Goal: Task Accomplishment & Management: Manage account settings

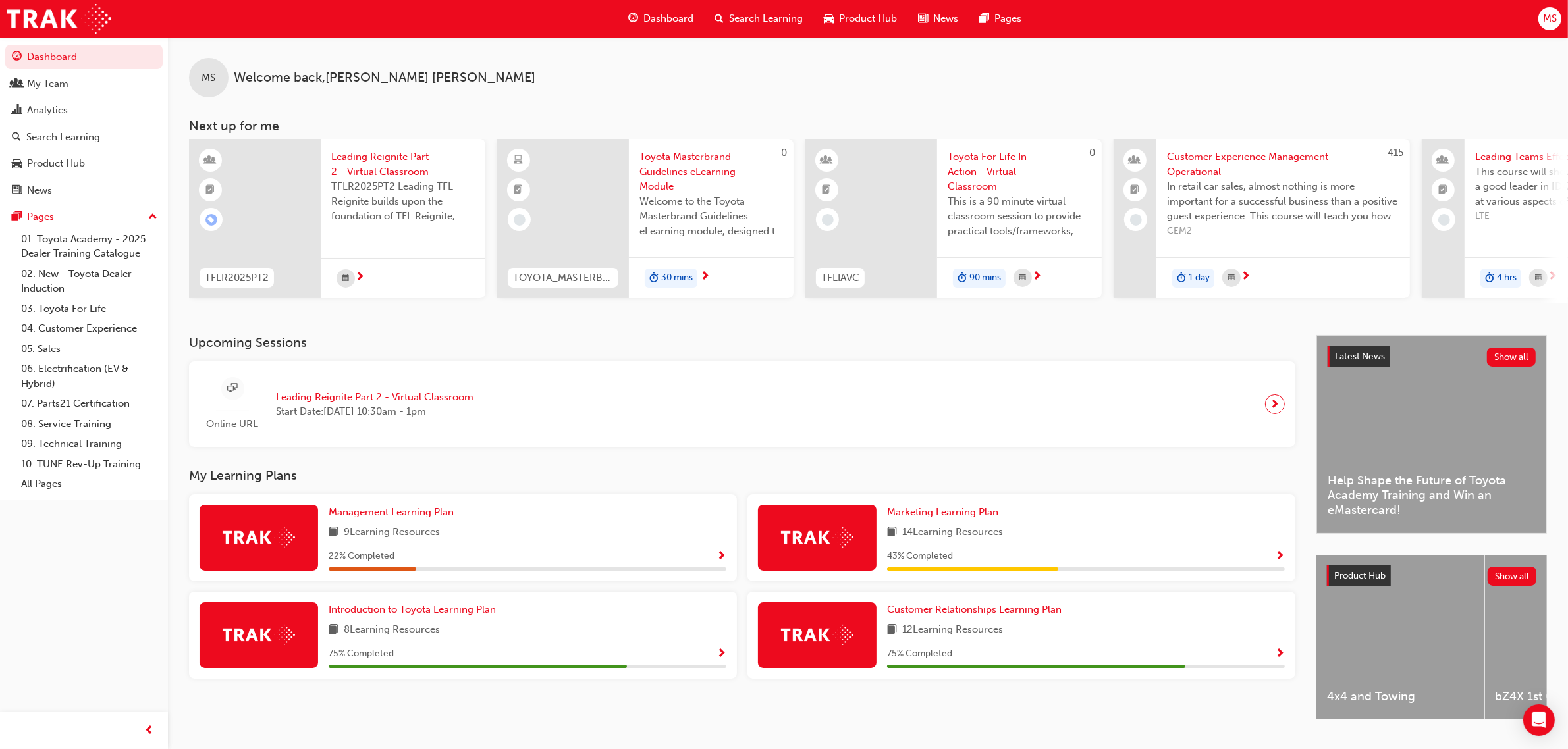
click at [743, 20] on span "Search Learning" at bounding box center [766, 19] width 74 height 15
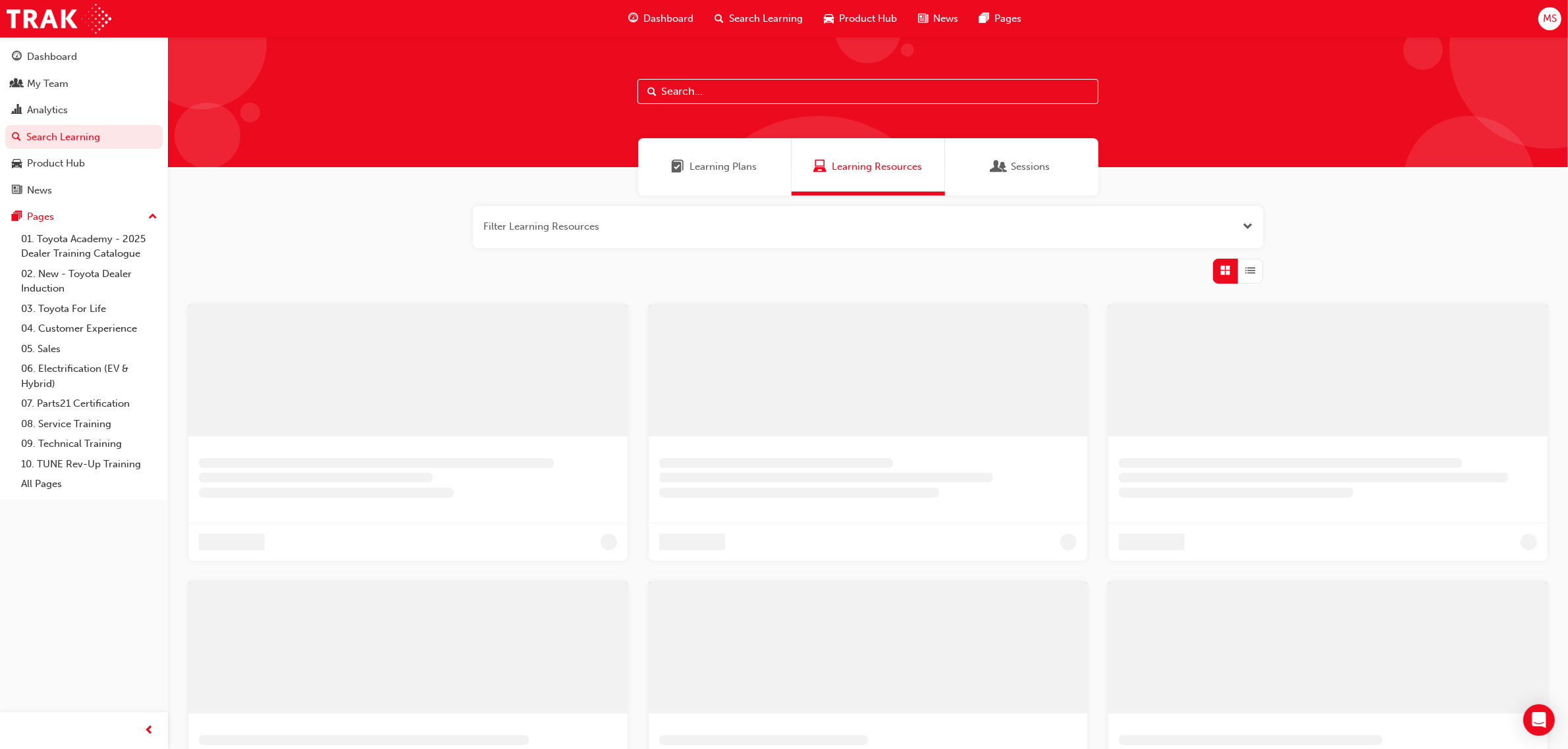
click at [712, 90] on input "text" at bounding box center [868, 92] width 461 height 25
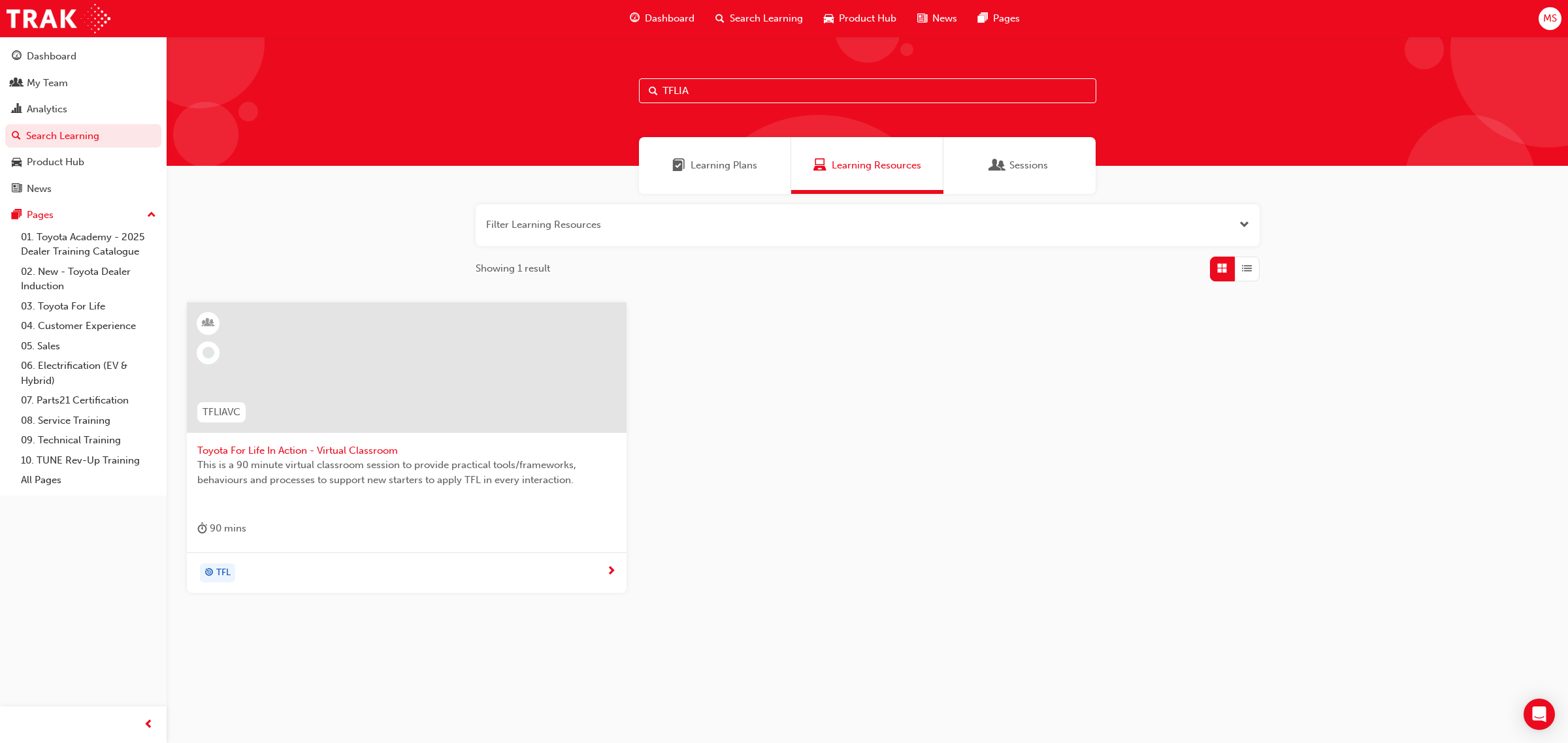
type input "TFLIA"
click at [314, 456] on span "Toyota For Life In Action - Virtual Classroom" at bounding box center [407, 451] width 419 height 15
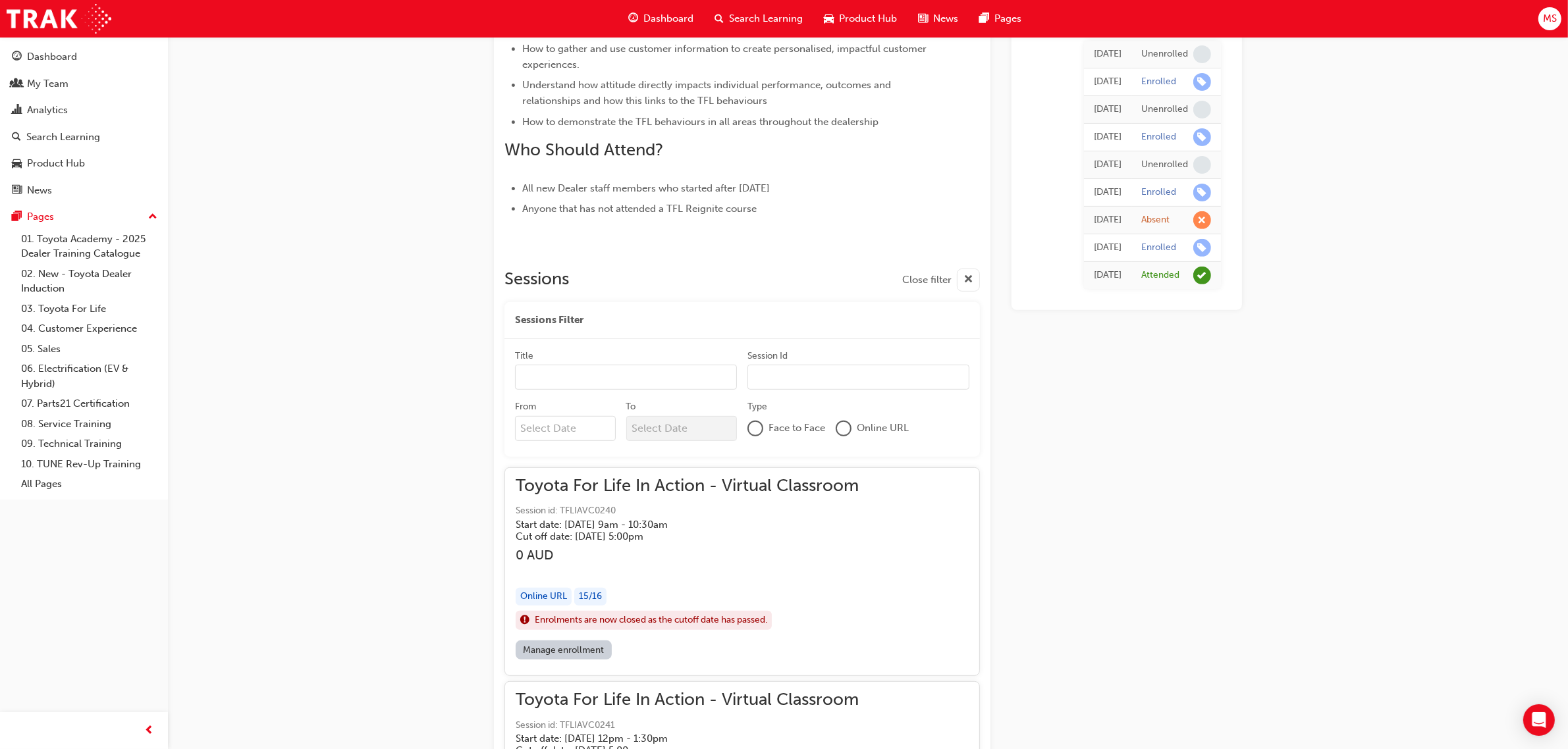
scroll to position [729, 0]
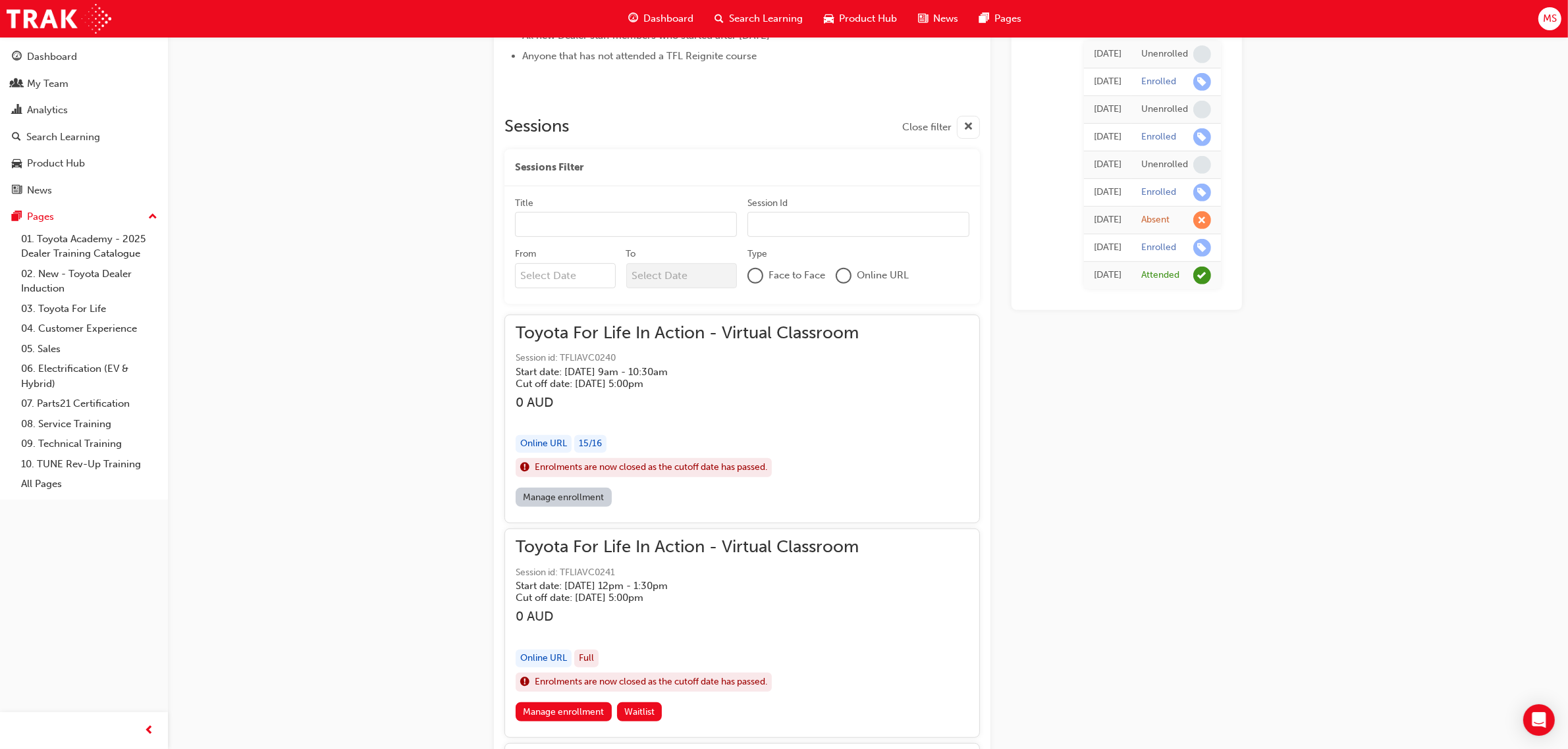
click at [661, 366] on h5 "Start date: [DATE] 9am - 10:30am" at bounding box center [677, 371] width 322 height 12
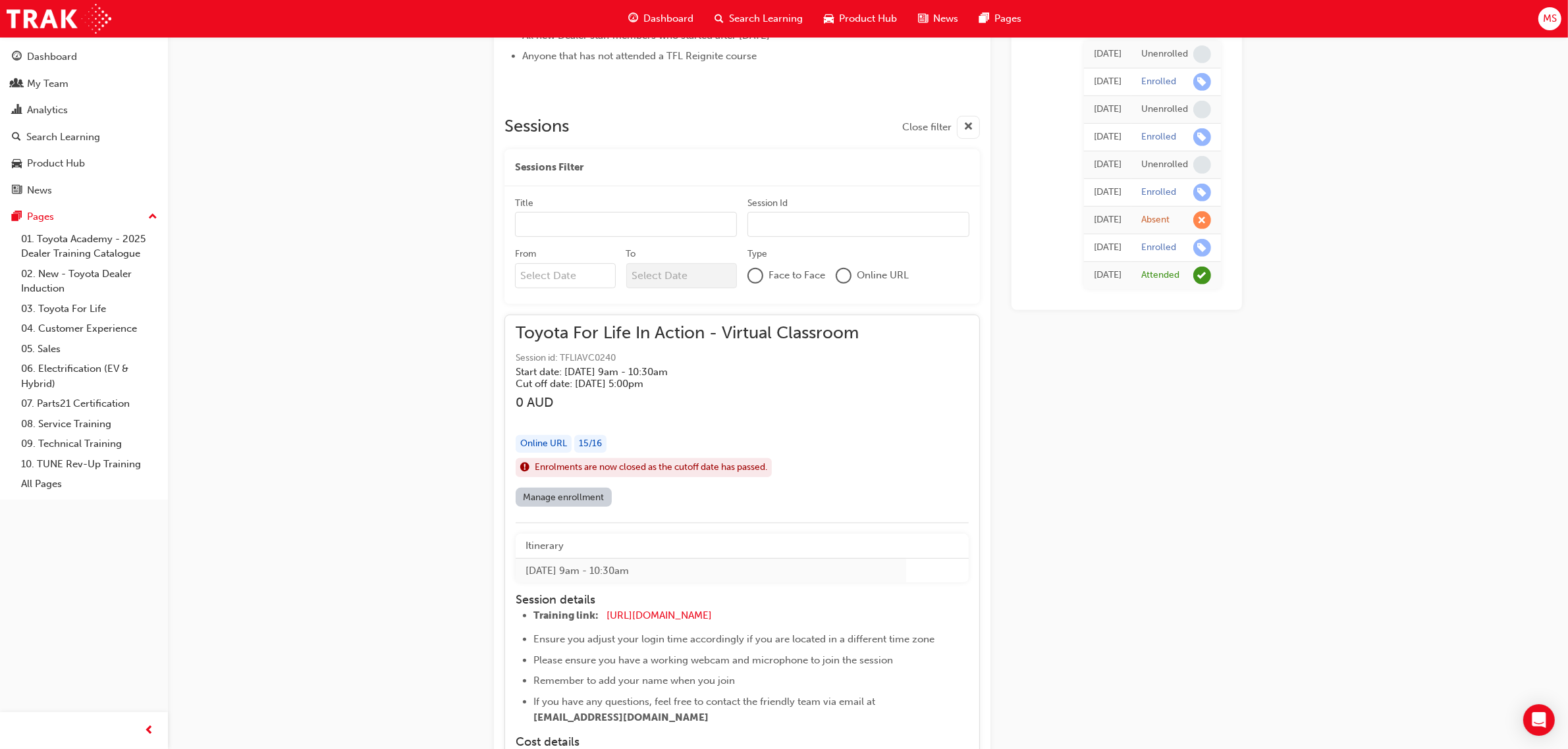
click at [594, 445] on div "15 / 16" at bounding box center [591, 444] width 32 height 18
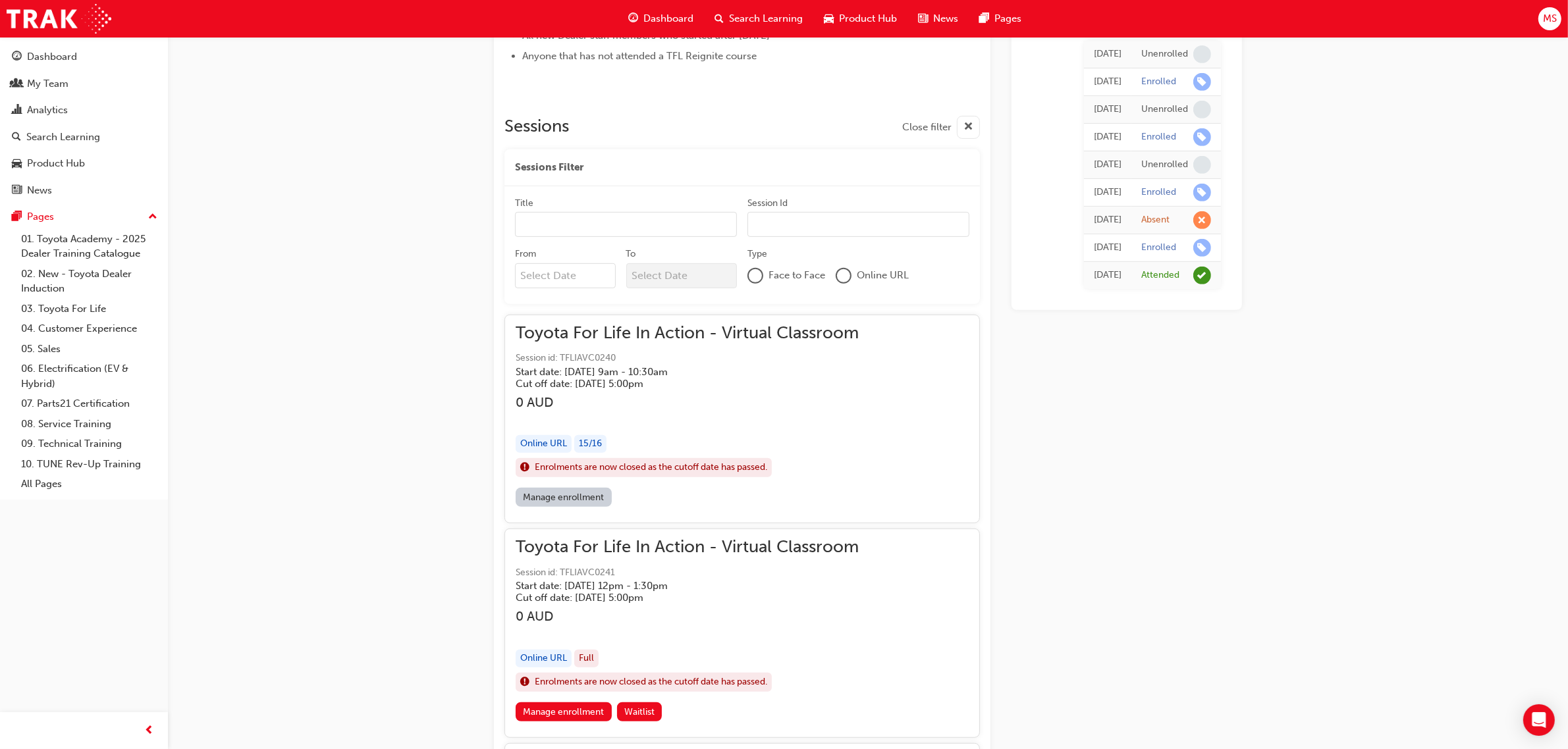
click at [547, 442] on div "Online URL" at bounding box center [543, 444] width 56 height 18
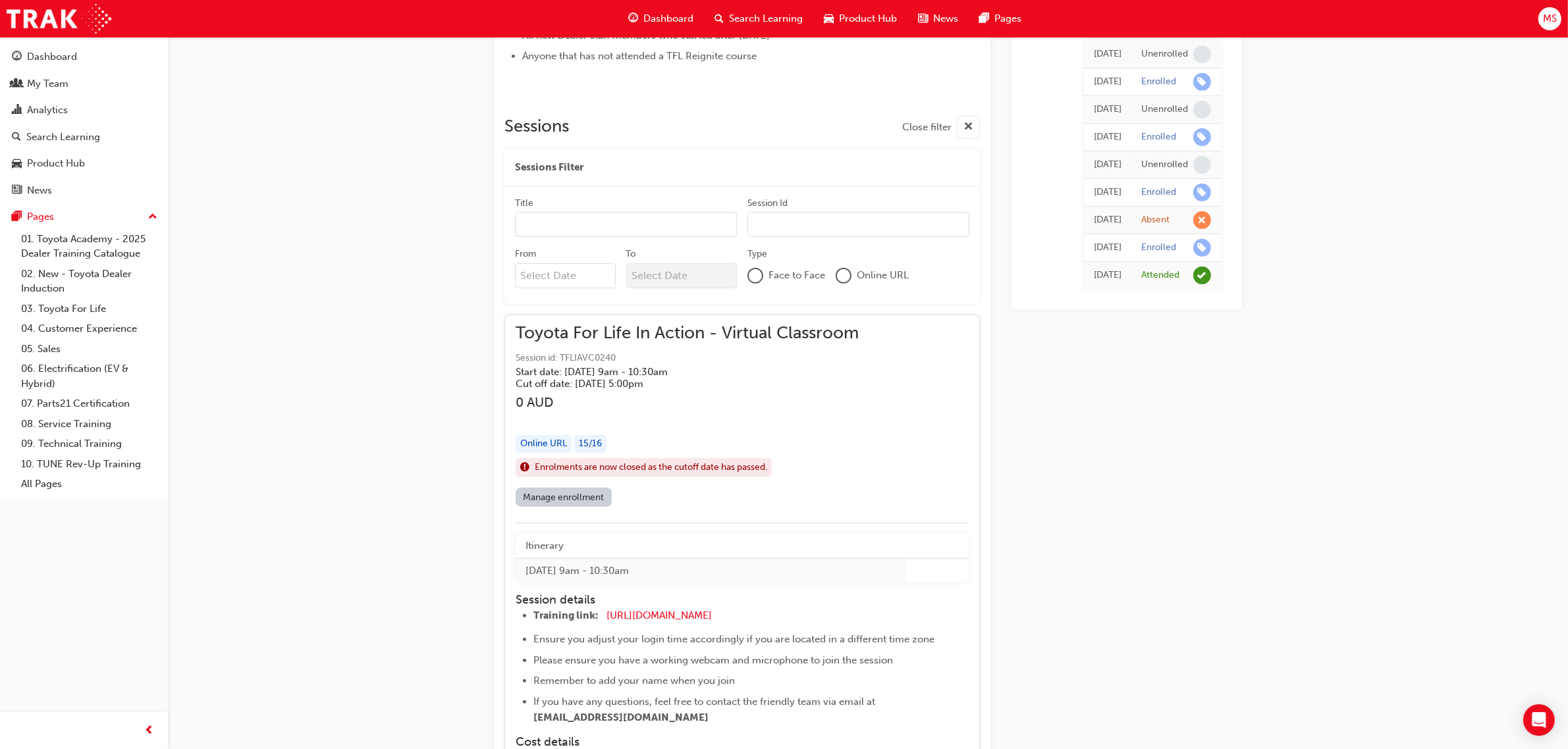
click at [575, 502] on link "Manage enrollment" at bounding box center [564, 497] width 96 height 19
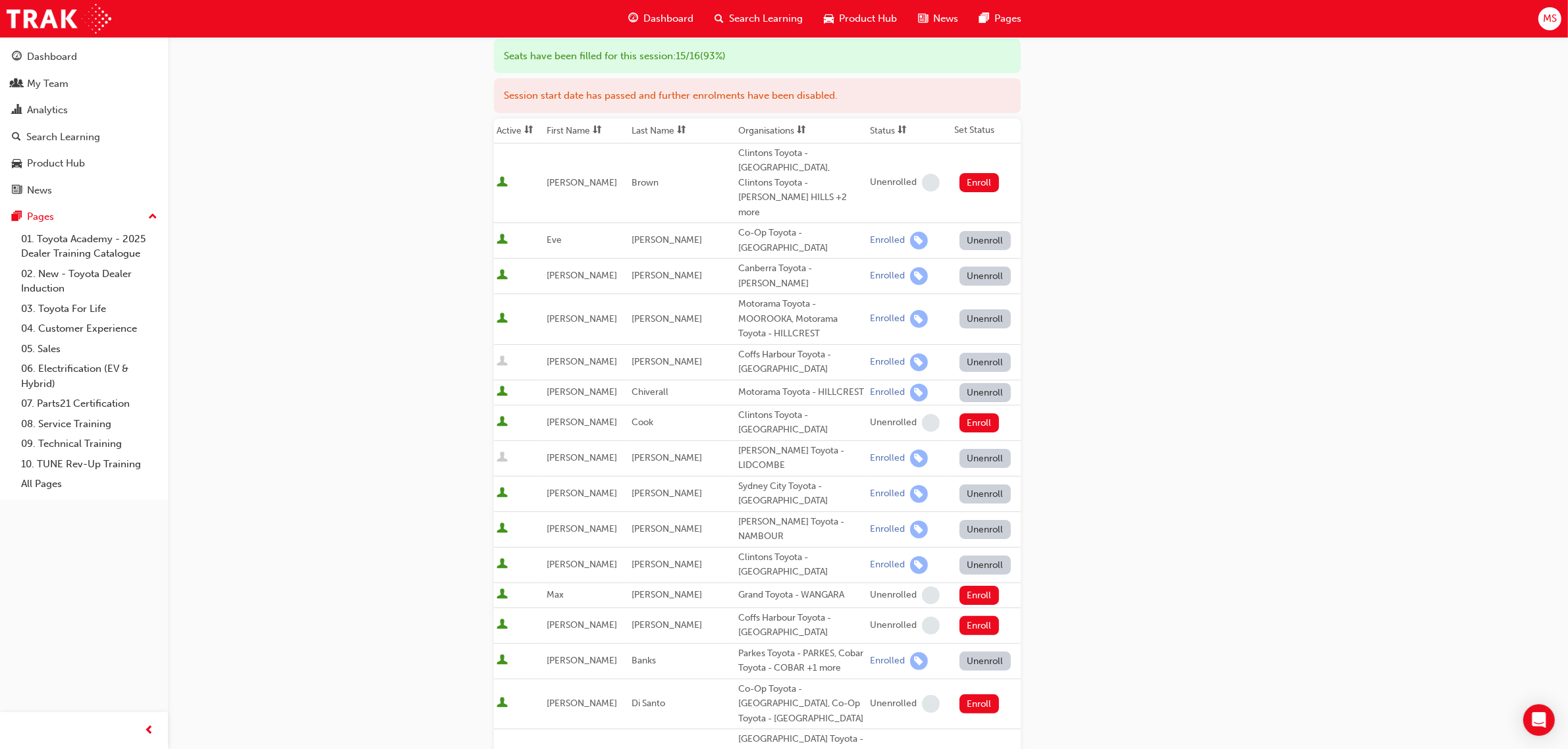
scroll to position [165, 0]
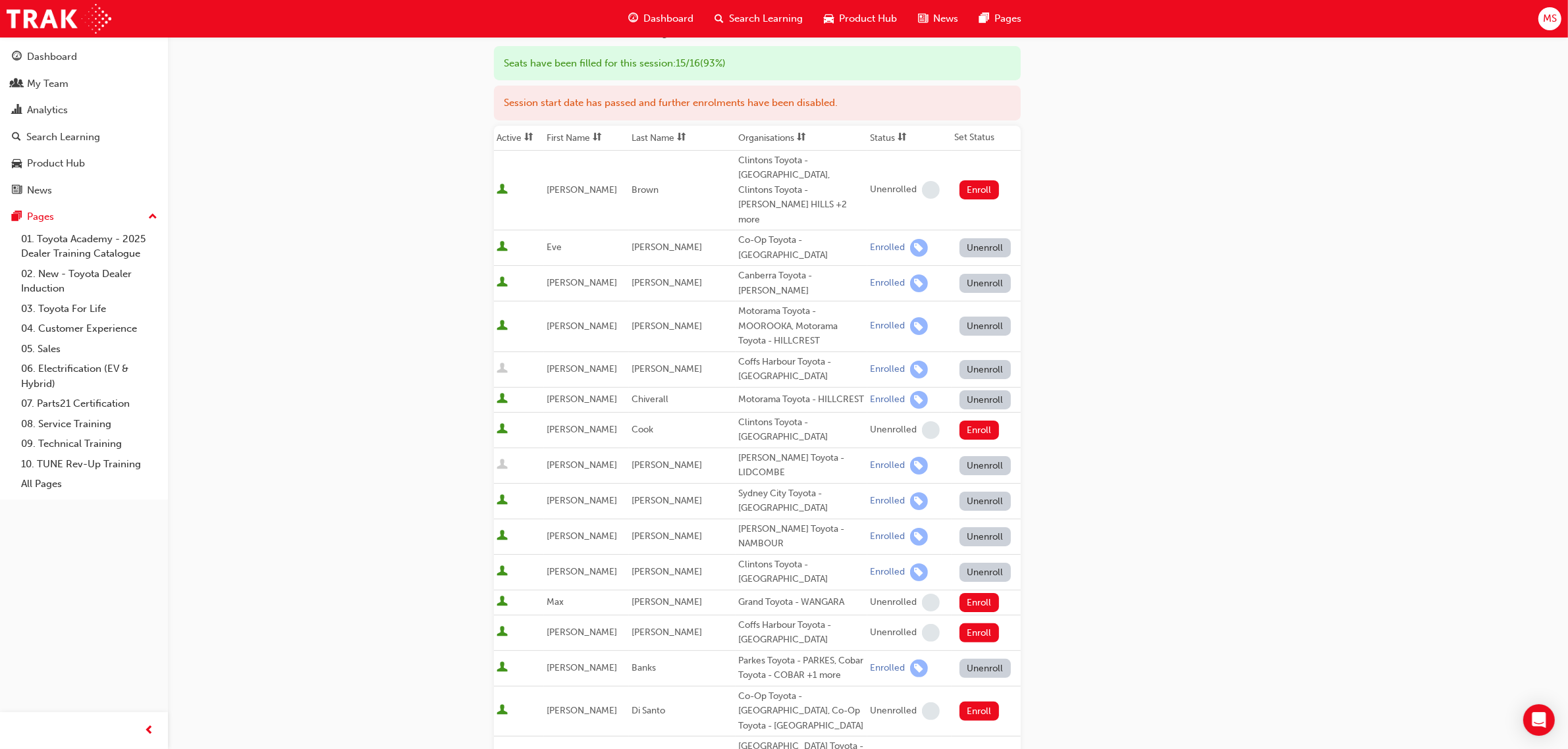
click at [564, 277] on span "[PERSON_NAME]" at bounding box center [581, 283] width 70 height 12
click at [1331, 387] on div "Go to session detail page Manage enrollment for Toyota For Life In Action - Vir…" at bounding box center [784, 536] width 1568 height 1403
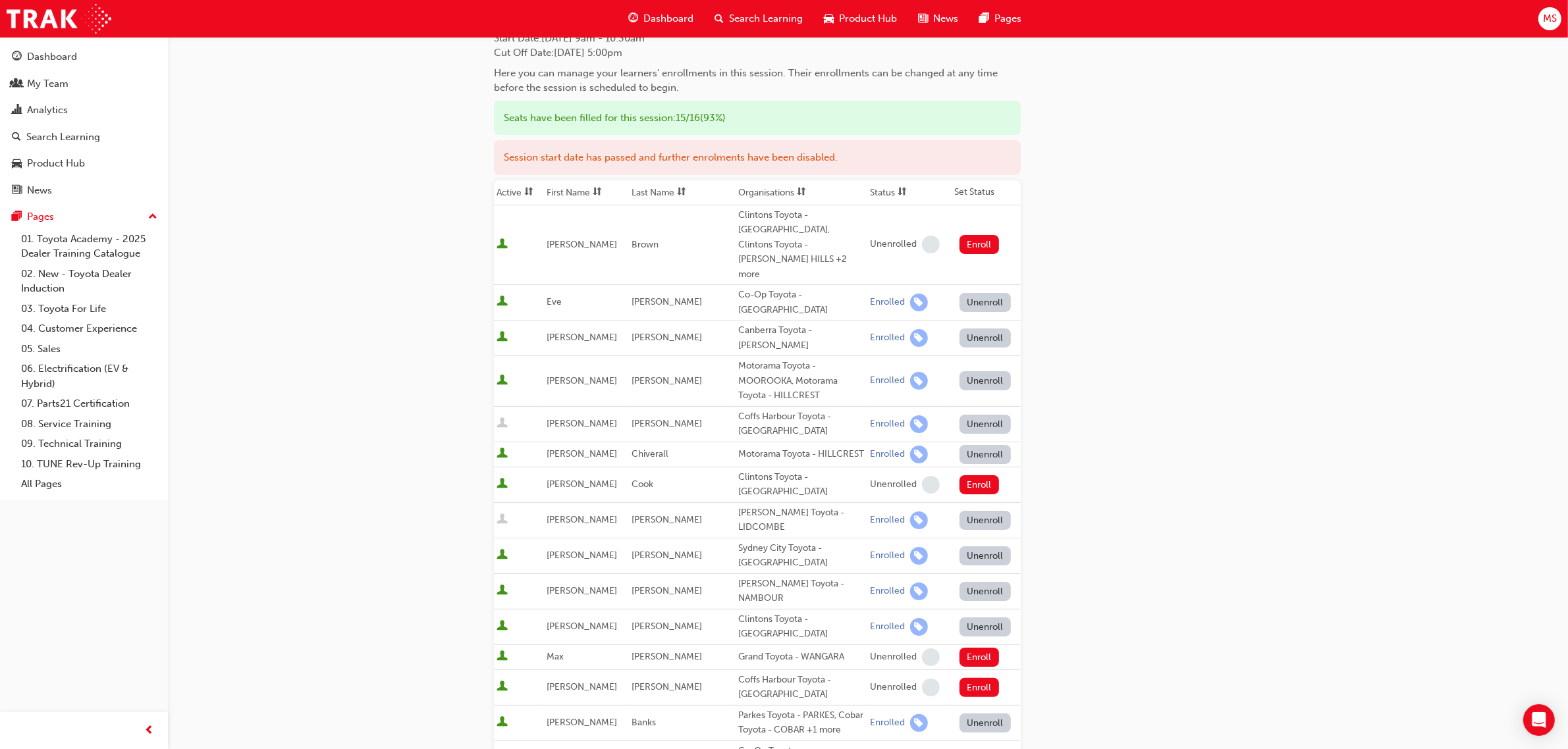
scroll to position [0, 0]
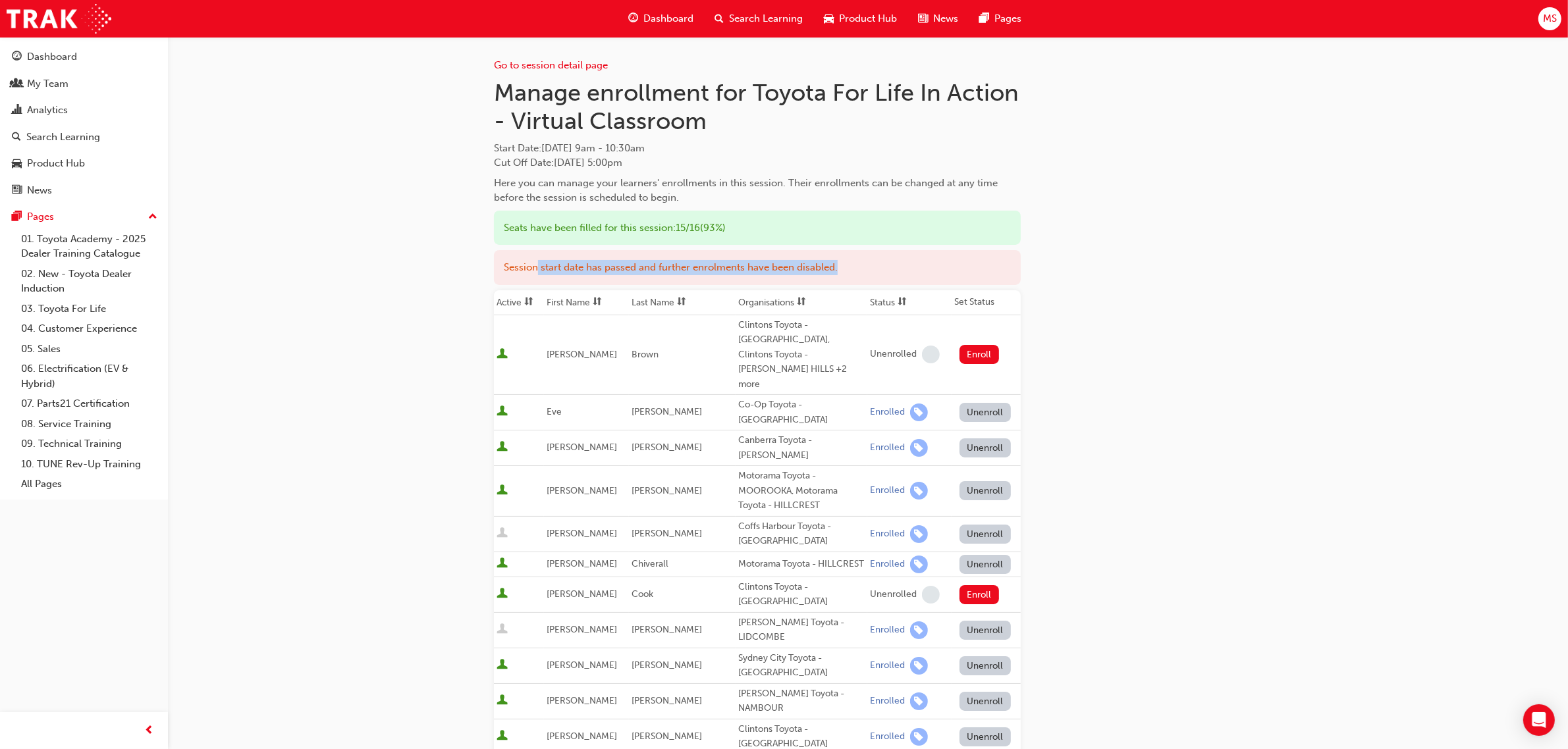
drag, startPoint x: 755, startPoint y: 259, endPoint x: 926, endPoint y: 262, distance: 171.0
click at [926, 262] on div "Session start date has passed and further enrolments have been disabled." at bounding box center [757, 267] width 527 height 35
drag, startPoint x: 1327, startPoint y: 333, endPoint x: 1341, endPoint y: 337, distance: 14.6
click at [1328, 334] on div "Go to session detail page Manage enrollment for Toyota For Life In Action - Vir…" at bounding box center [784, 701] width 1568 height 1403
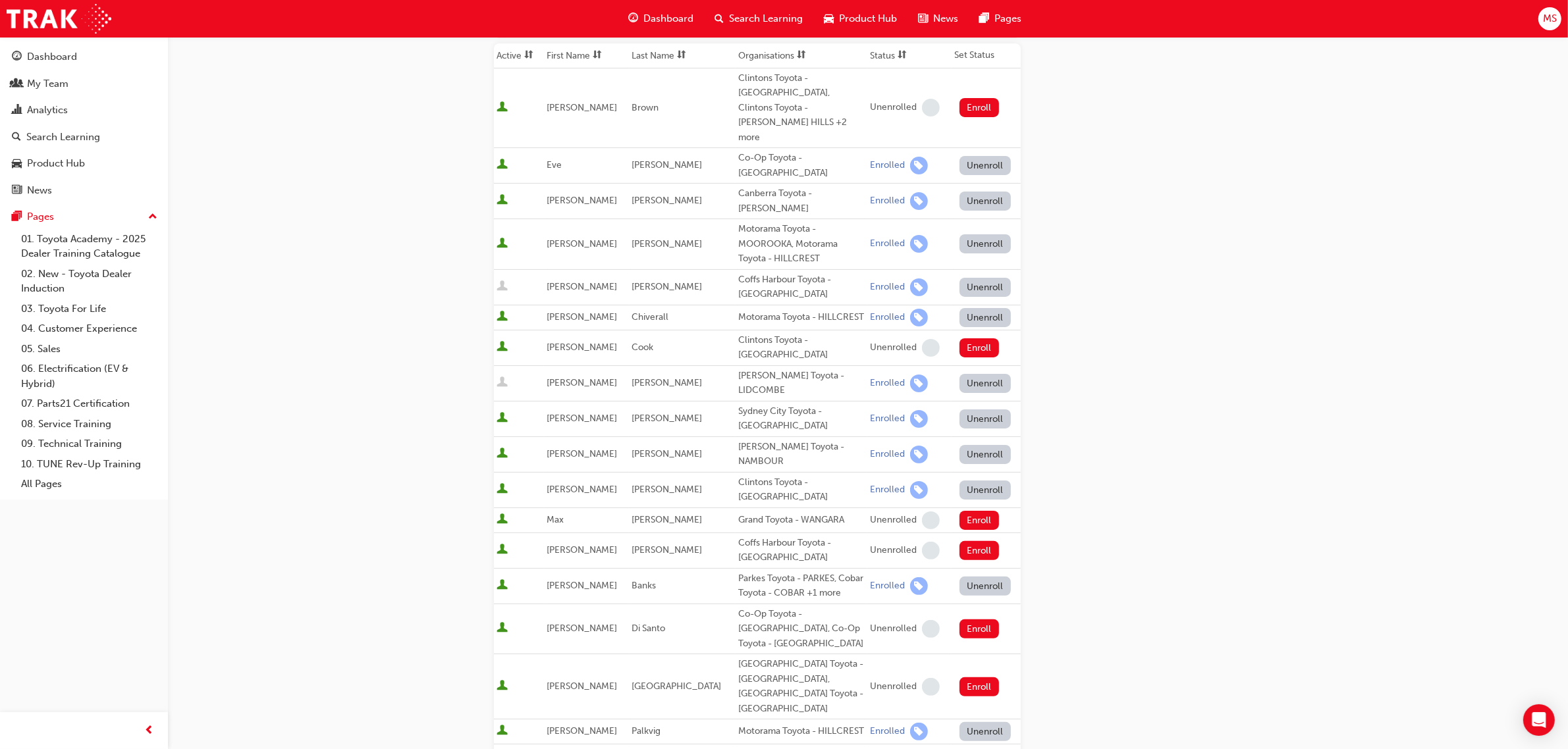
scroll to position [82, 0]
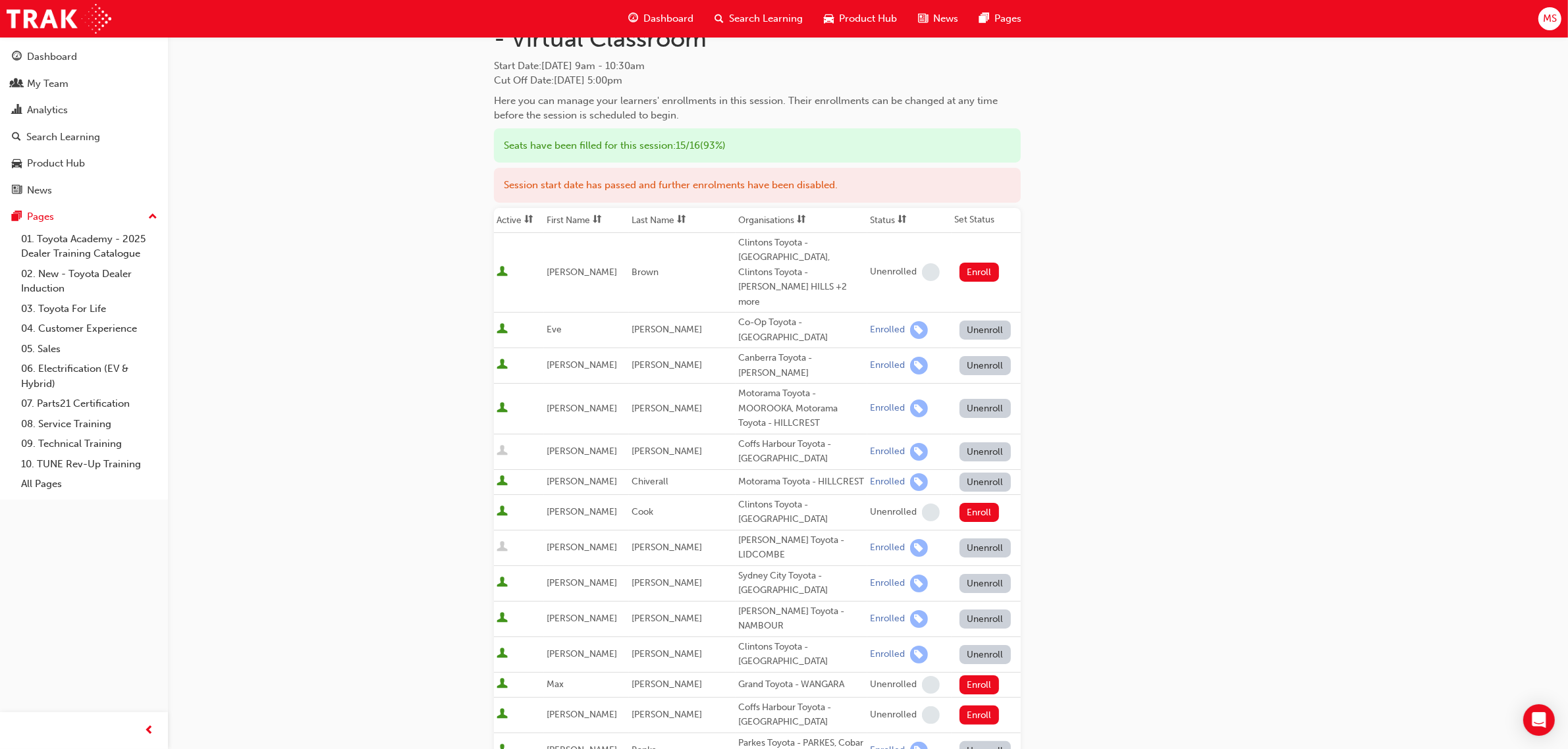
click at [739, 351] on div "Canberra Toyota - [PERSON_NAME]" at bounding box center [802, 365] width 126 height 29
click at [558, 359] on span "[PERSON_NAME]" at bounding box center [581, 364] width 70 height 12
click at [560, 359] on span "[PERSON_NAME]" at bounding box center [581, 364] width 70 height 12
click at [873, 359] on div "Enrolled" at bounding box center [887, 365] width 35 height 12
click at [910, 357] on span "learningRecordVerb_ENROLL-icon" at bounding box center [919, 365] width 18 height 18
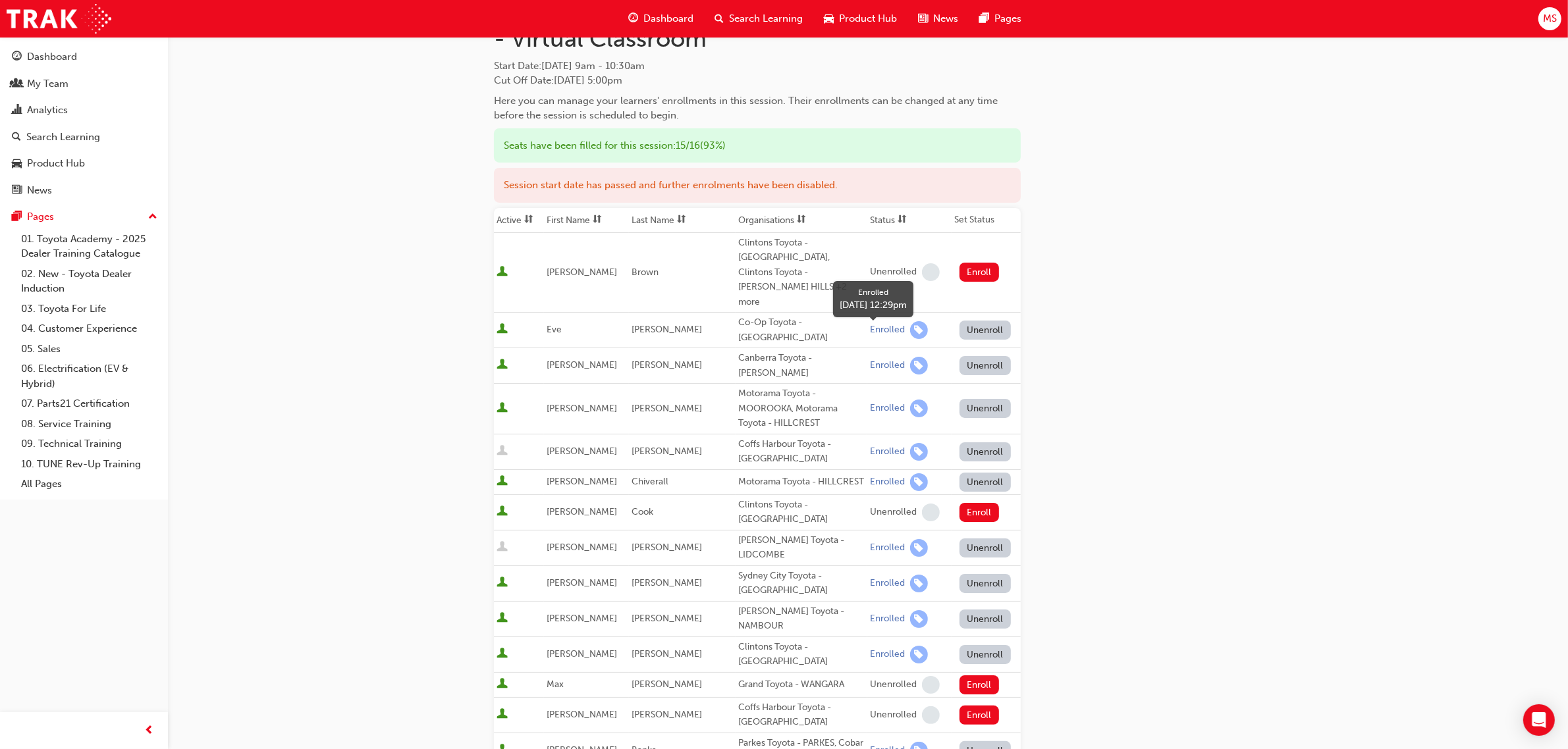
click at [910, 357] on span "learningRecordVerb_ENROLL-icon" at bounding box center [919, 365] width 18 height 18
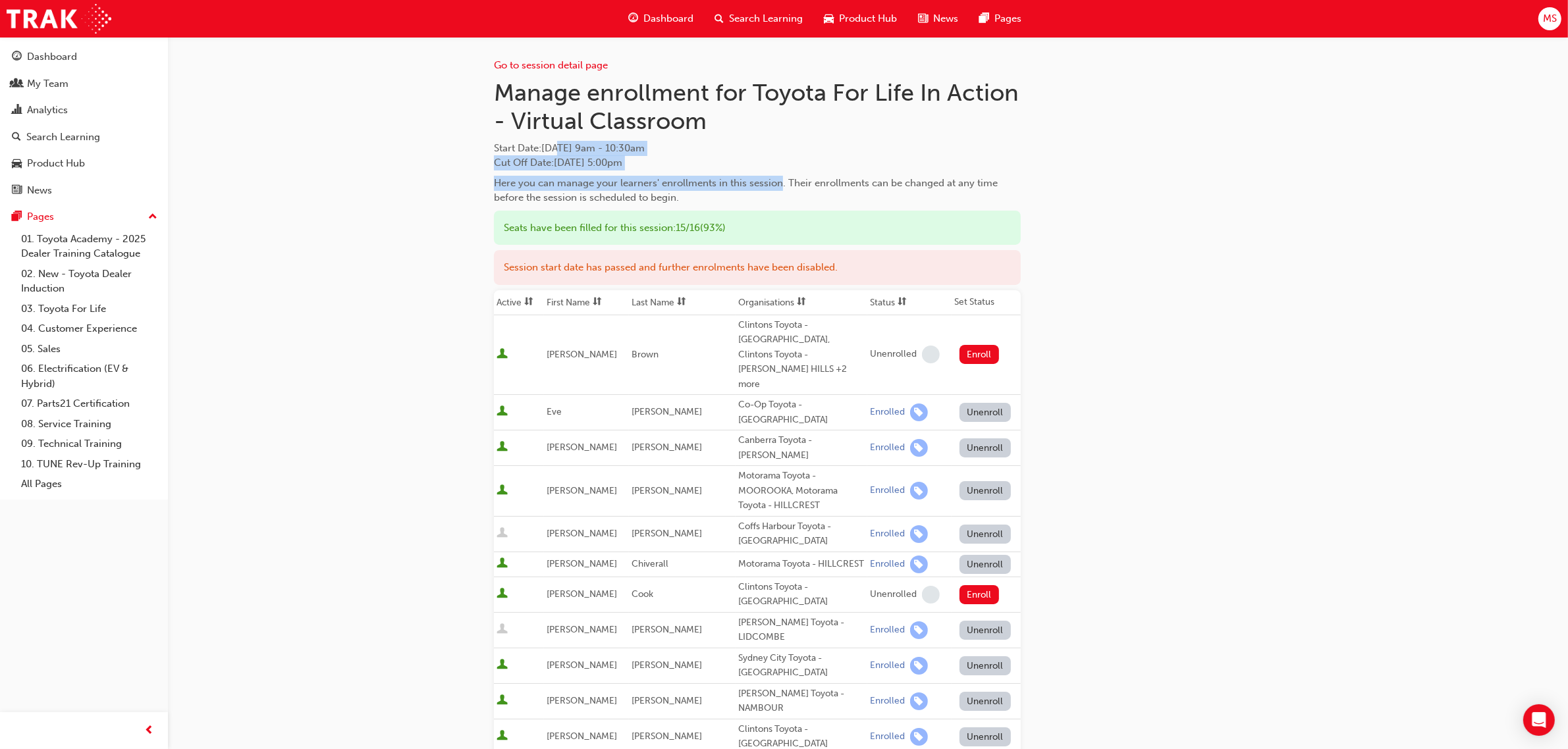
drag, startPoint x: 563, startPoint y: 146, endPoint x: 782, endPoint y: 183, distance: 222.1
click at [781, 183] on div "Manage enrollment for Toyota For Life In Action - Virtual Classroom Start Date …" at bounding box center [757, 142] width 527 height 127
drag, startPoint x: 1192, startPoint y: 255, endPoint x: 1230, endPoint y: 274, distance: 42.5
click at [1193, 255] on div "Go to session detail page Manage enrollment for Toyota For Life In Action - Vir…" at bounding box center [868, 683] width 748 height 1291
click at [1119, 367] on div "Go to session detail page Manage enrollment for Toyota For Life In Action - Vir…" at bounding box center [868, 683] width 748 height 1291
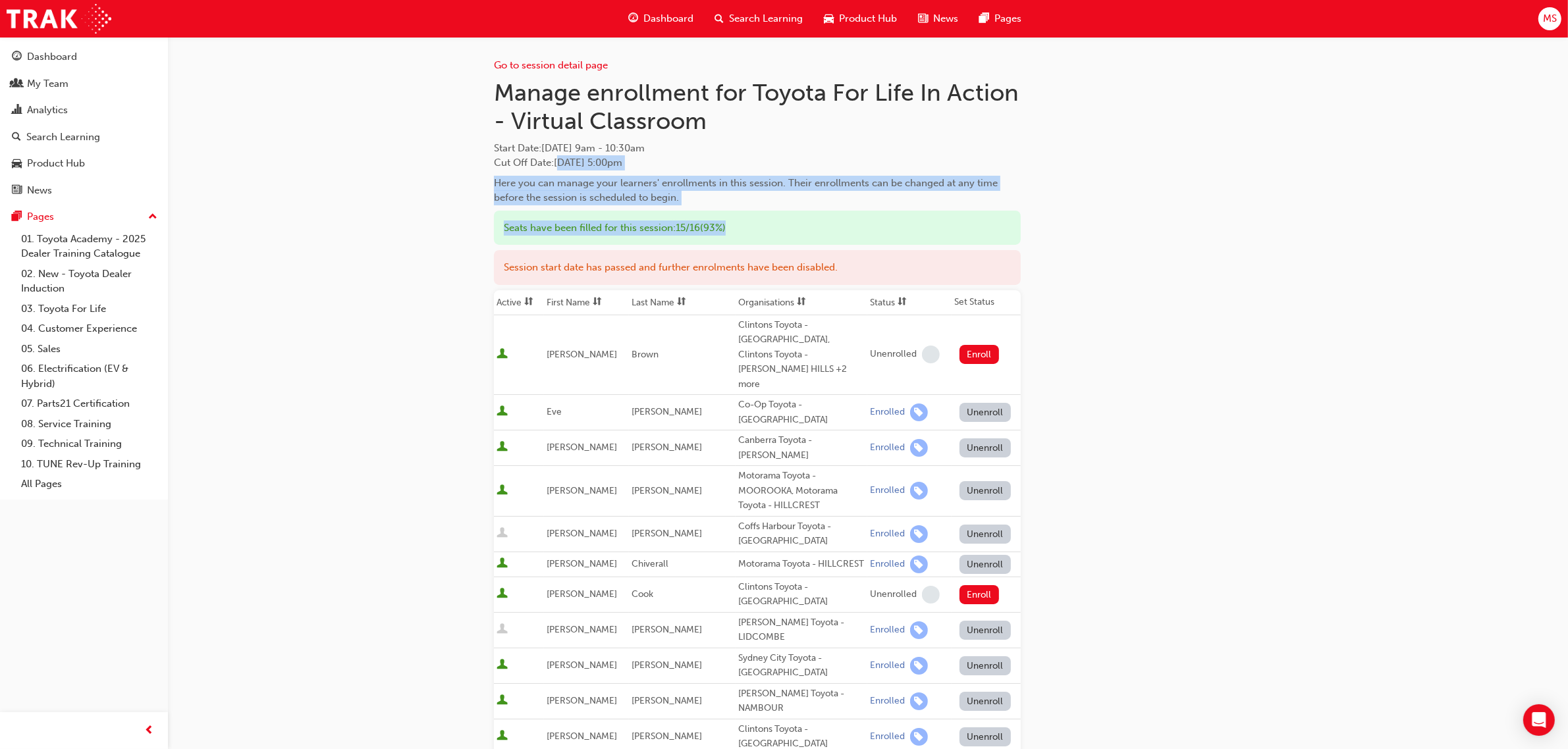
drag, startPoint x: 738, startPoint y: 201, endPoint x: 969, endPoint y: 224, distance: 232.1
click at [945, 223] on div "Go to session detail page Manage enrollment for Toyota For Life In Action - Vir…" at bounding box center [757, 683] width 527 height 1291
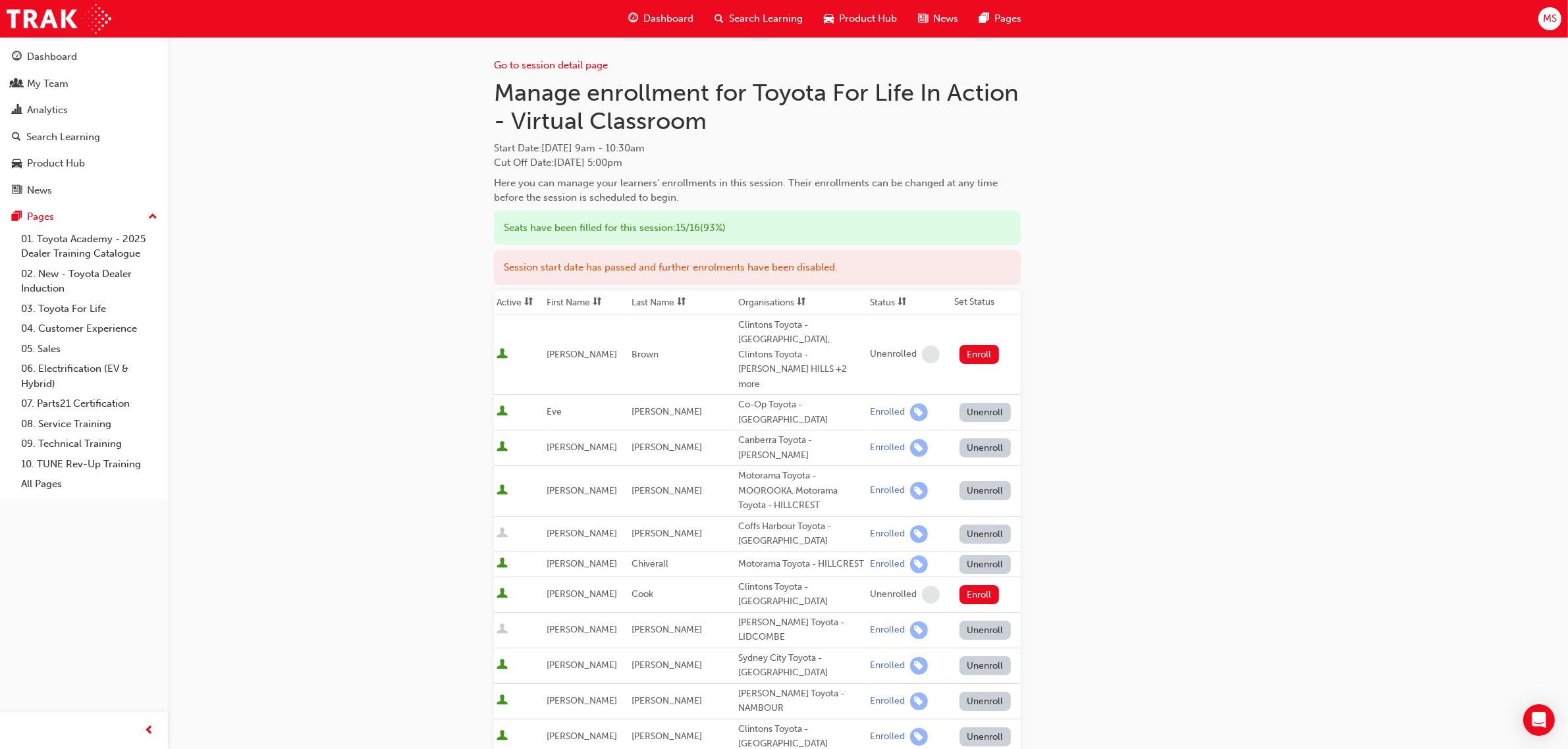
click at [1398, 277] on div "Go to session detail page Manage enrollment for Toyota For Life In Action - Vir…" at bounding box center [784, 701] width 1568 height 1403
